Goal: Information Seeking & Learning: Learn about a topic

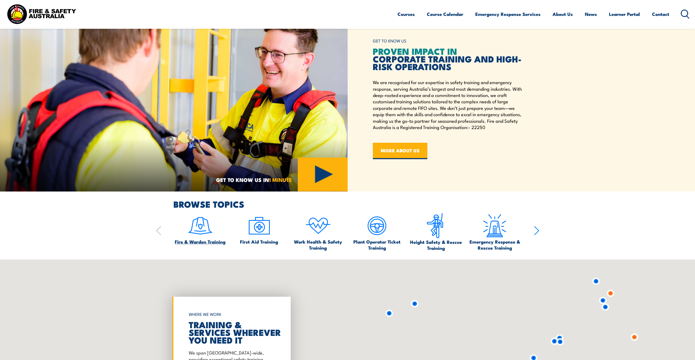
click at [201, 234] on img at bounding box center [200, 226] width 26 height 26
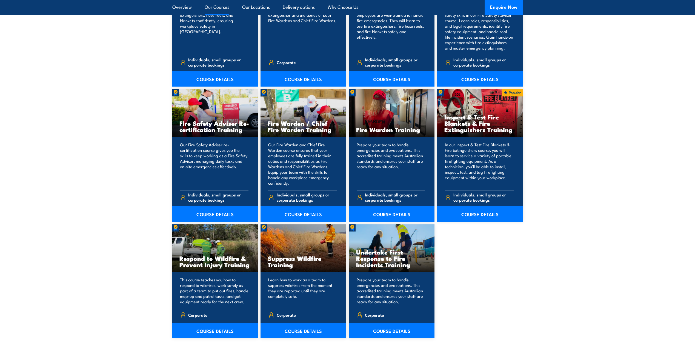
scroll to position [630, 0]
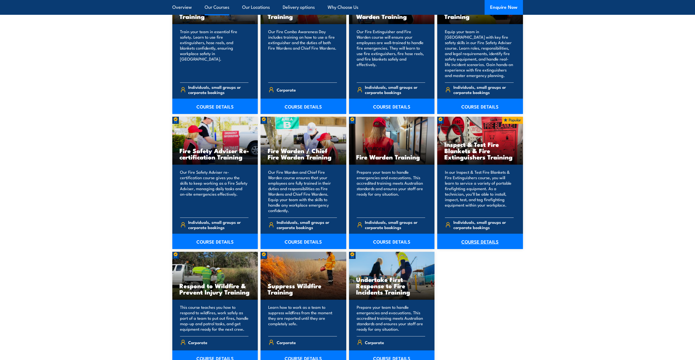
click at [484, 240] on link "COURSE DETAILS" at bounding box center [480, 241] width 86 height 15
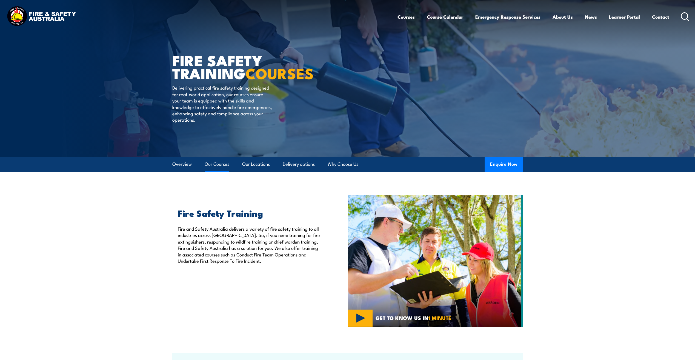
click at [211, 166] on link "Our Courses" at bounding box center [217, 164] width 25 height 15
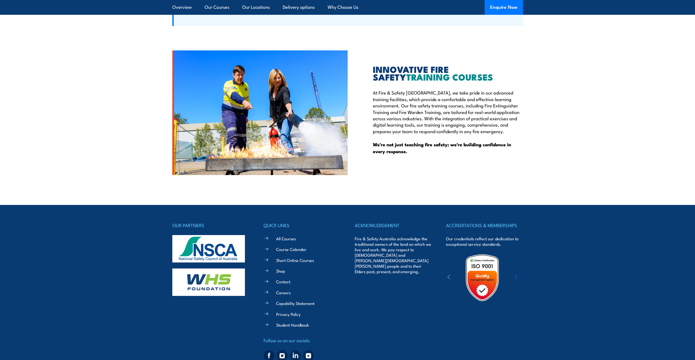
scroll to position [1339, 0]
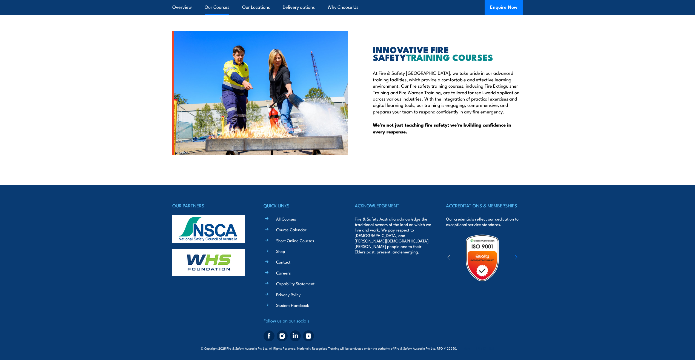
click at [223, 7] on link "Our Courses" at bounding box center [217, 7] width 25 height 15
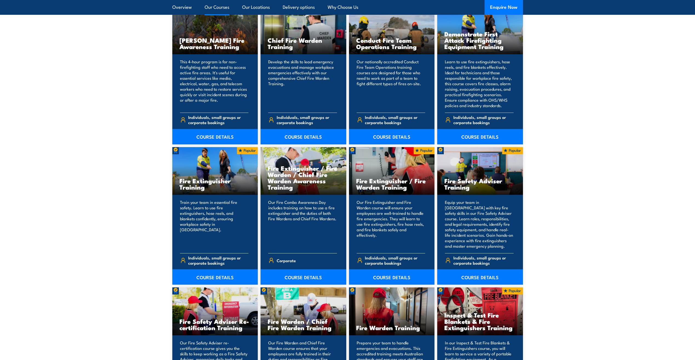
scroll to position [415, 0]
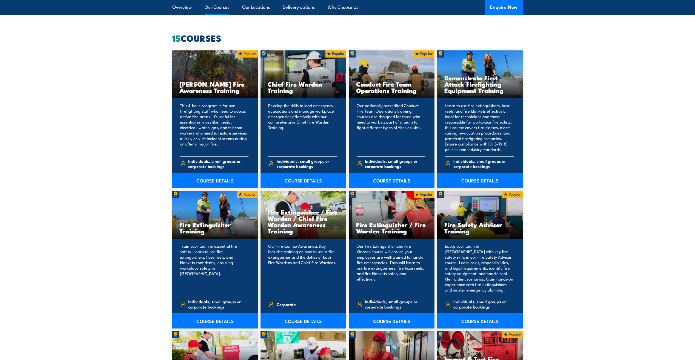
click at [223, 7] on link "Our Courses" at bounding box center [217, 7] width 25 height 15
click at [182, 12] on link "Overview" at bounding box center [181, 7] width 19 height 15
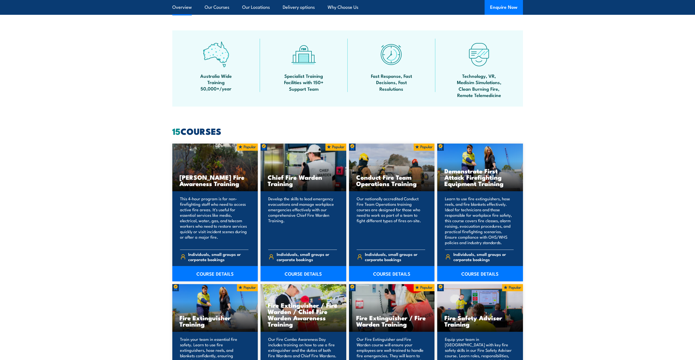
scroll to position [319, 0]
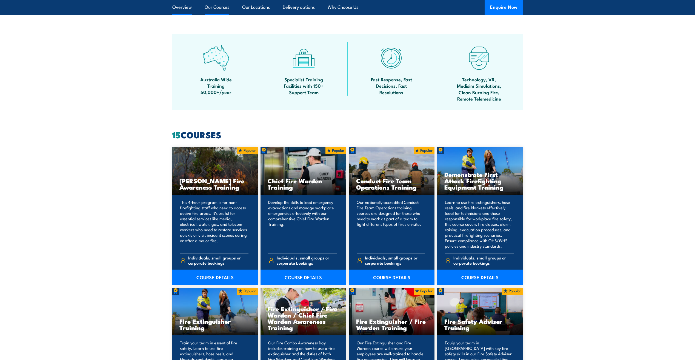
click at [212, 6] on link "Our Courses" at bounding box center [217, 7] width 25 height 15
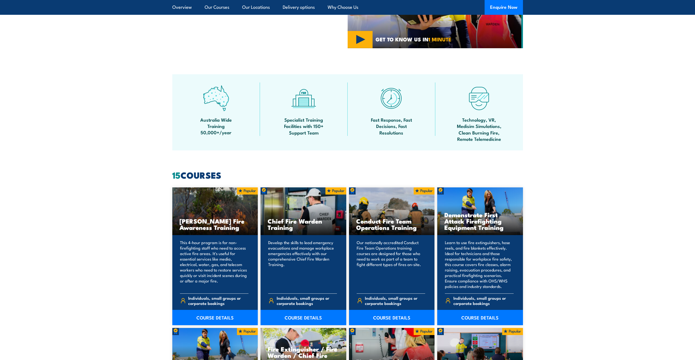
scroll to position [142, 0]
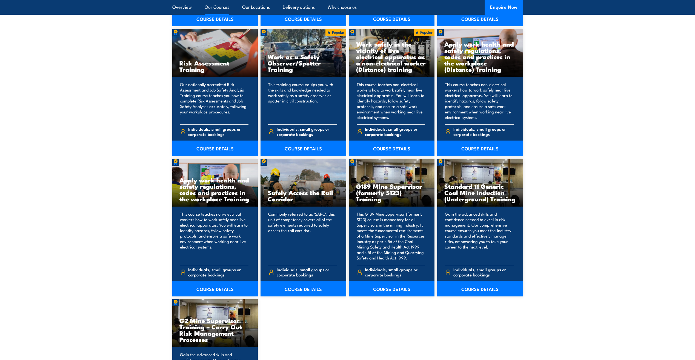
scroll to position [821, 0]
